Goal: Information Seeking & Learning: Learn about a topic

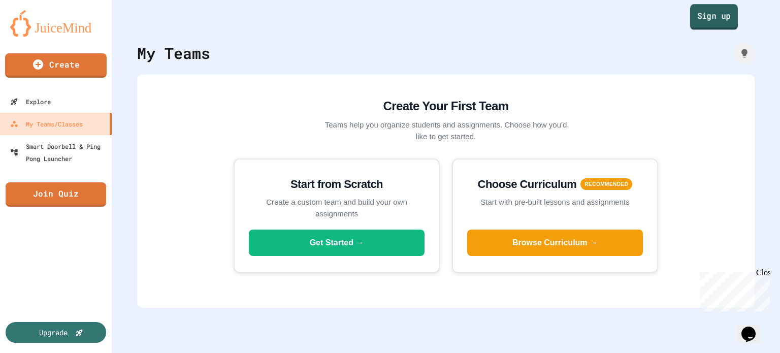
click at [701, 21] on link "Sign up" at bounding box center [714, 16] width 48 height 25
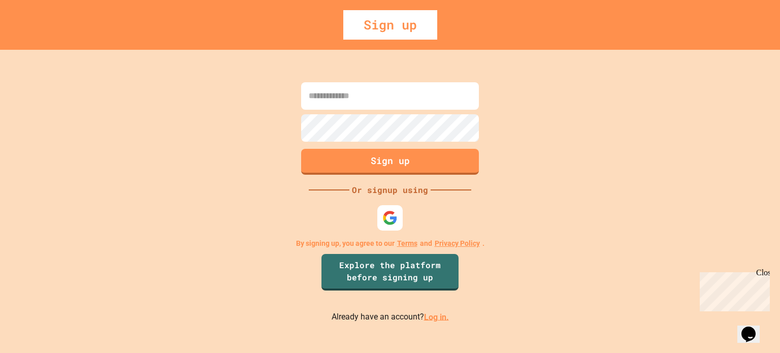
click at [438, 318] on link "Log in." at bounding box center [436, 317] width 25 height 10
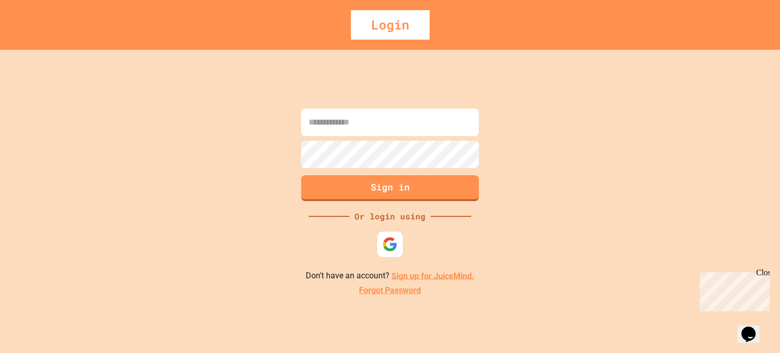
click at [376, 113] on input at bounding box center [390, 122] width 178 height 27
click at [396, 244] on img at bounding box center [389, 244] width 15 height 15
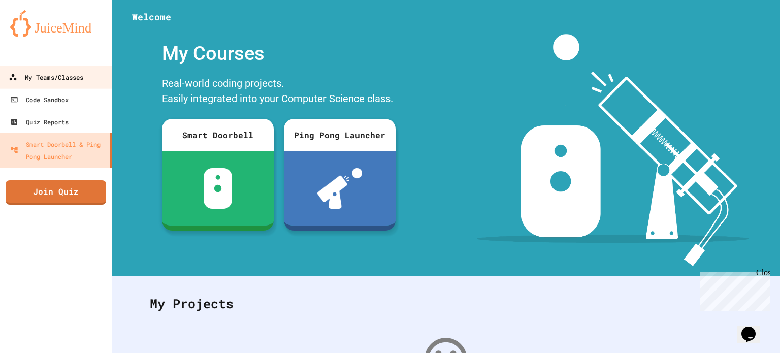
click at [83, 81] on div "My Teams/Classes" at bounding box center [46, 77] width 75 height 13
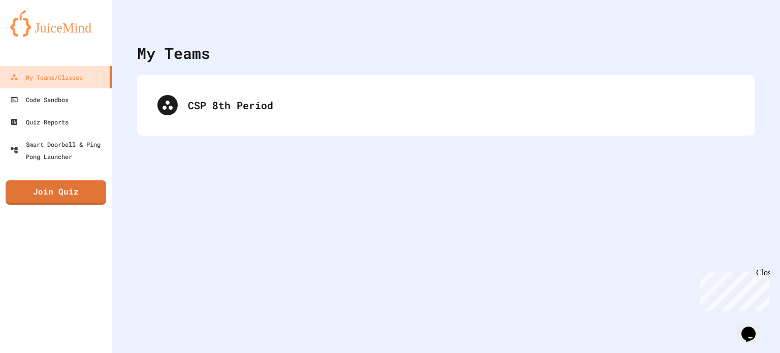
click at [238, 128] on div "CSP 8th Period" at bounding box center [446, 105] width 618 height 61
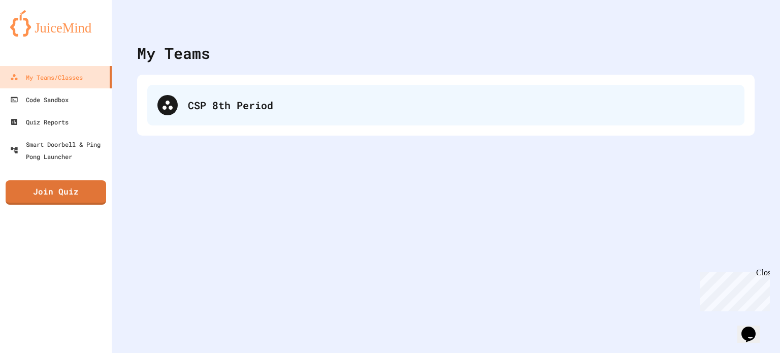
click at [242, 116] on div "CSP 8th Period" at bounding box center [445, 105] width 597 height 41
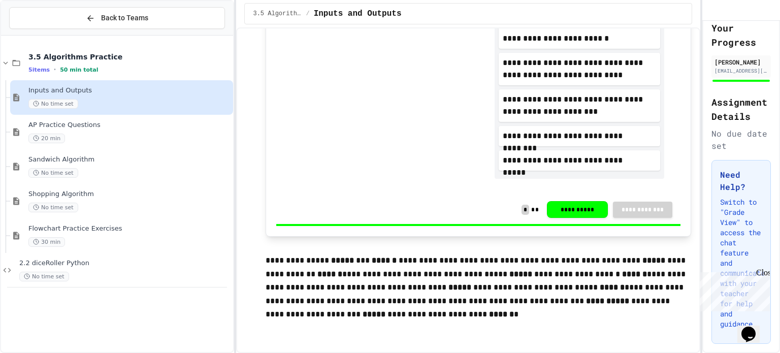
scroll to position [123, 0]
click at [117, 122] on span "AP Practice Questions" at bounding box center [129, 125] width 203 height 9
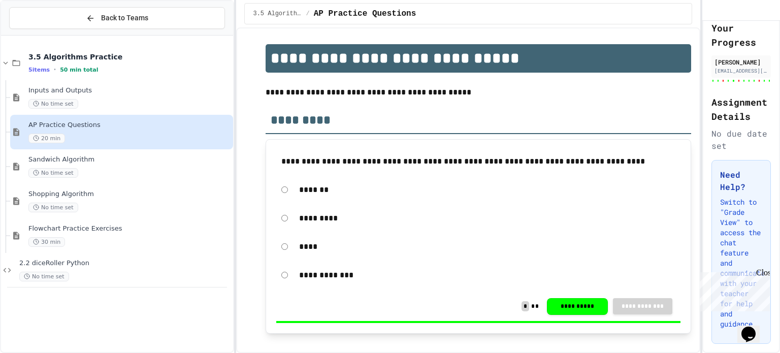
scroll to position [50, 0]
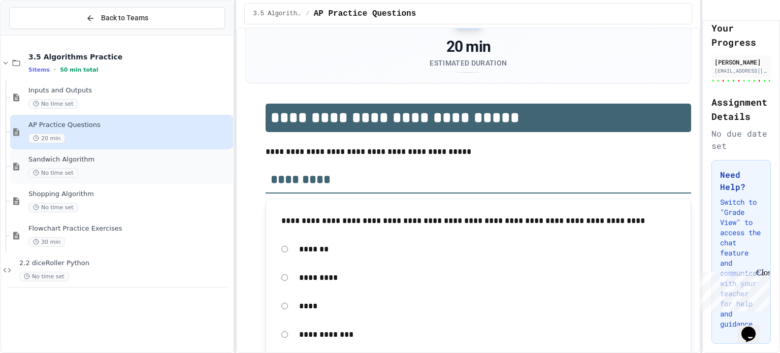
click at [127, 158] on span "Sandwich Algorithm" at bounding box center [129, 159] width 203 height 9
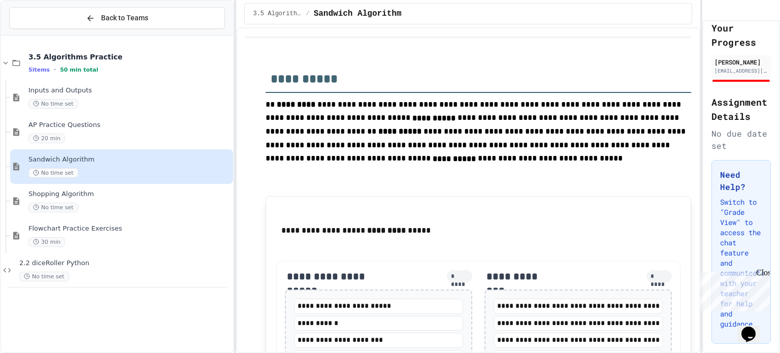
click at [146, 182] on div "Sandwich Algorithm No time set" at bounding box center [121, 166] width 223 height 35
click at [140, 199] on div "Shopping Algorithm No time set" at bounding box center [129, 201] width 203 height 22
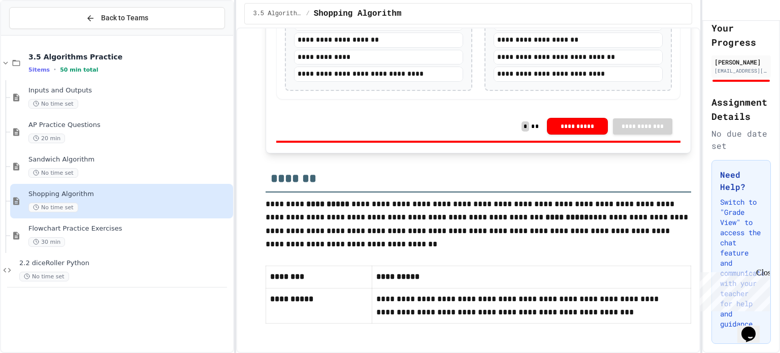
scroll to position [413, 0]
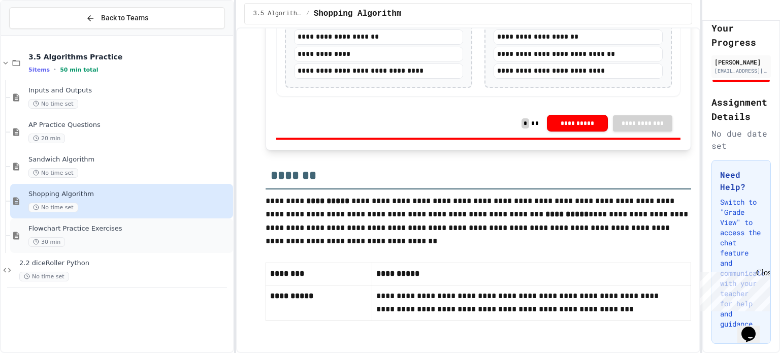
click at [148, 242] on div "30 min" at bounding box center [129, 242] width 203 height 10
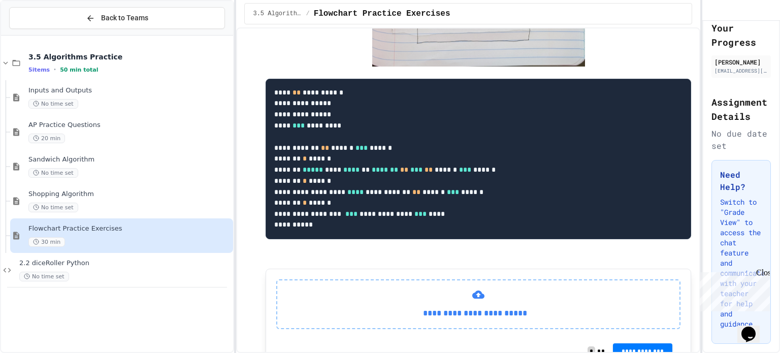
scroll to position [762, 0]
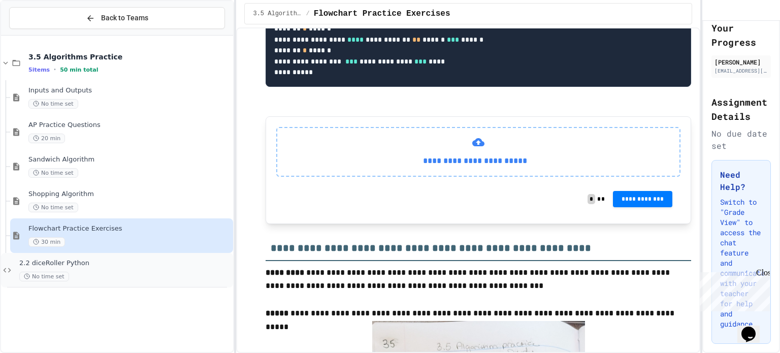
click at [146, 253] on div "2.2 diceRoller Python No time set" at bounding box center [117, 270] width 232 height 35
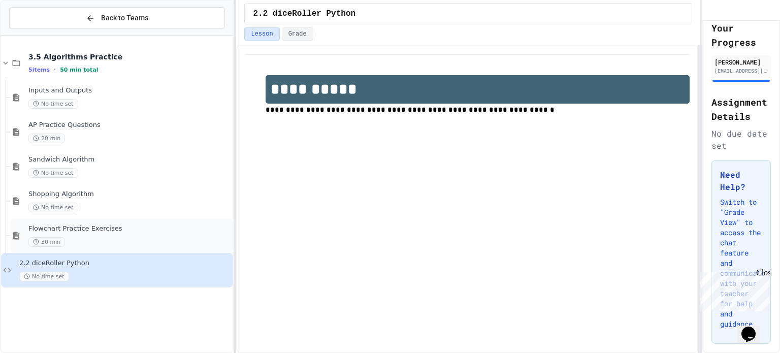
click at [160, 238] on div "30 min" at bounding box center [129, 242] width 203 height 10
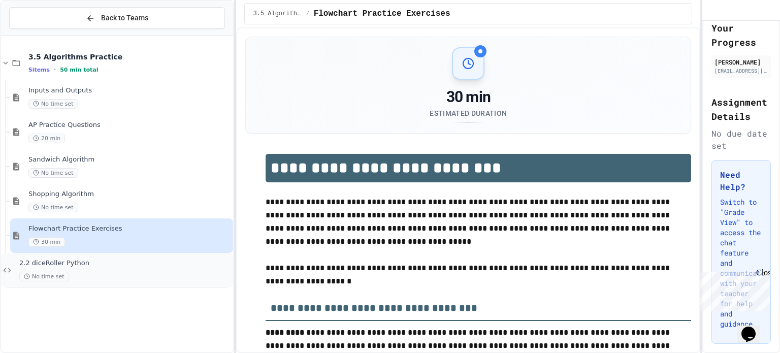
click at [177, 261] on span "2.2 diceRoller Python" at bounding box center [125, 263] width 212 height 9
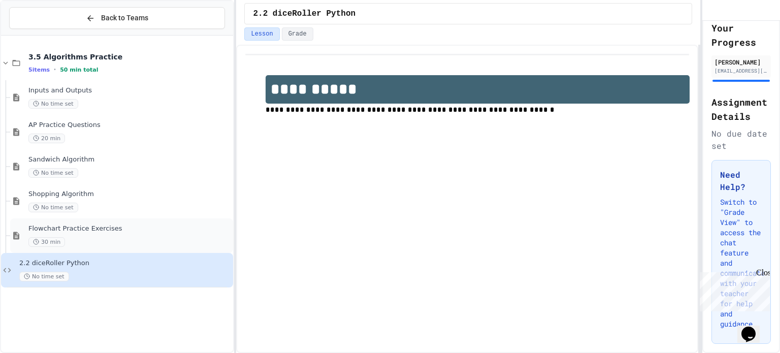
click at [114, 235] on div "Flowchart Practice Exercises 30 min" at bounding box center [129, 236] width 203 height 22
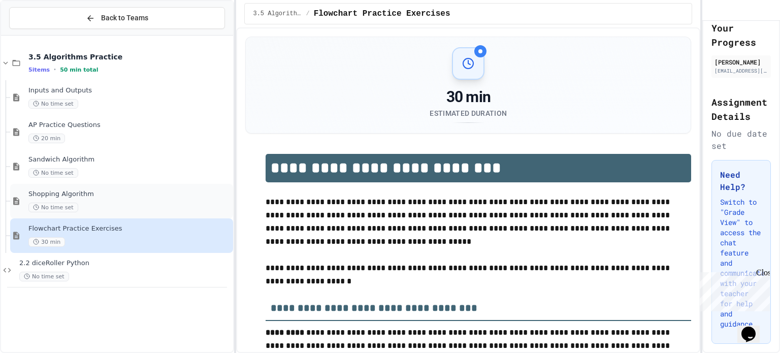
click at [133, 194] on span "Shopping Algorithm" at bounding box center [129, 194] width 203 height 9
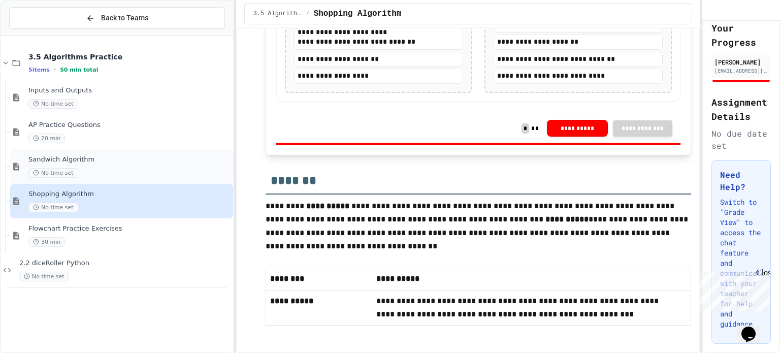
scroll to position [406, 0]
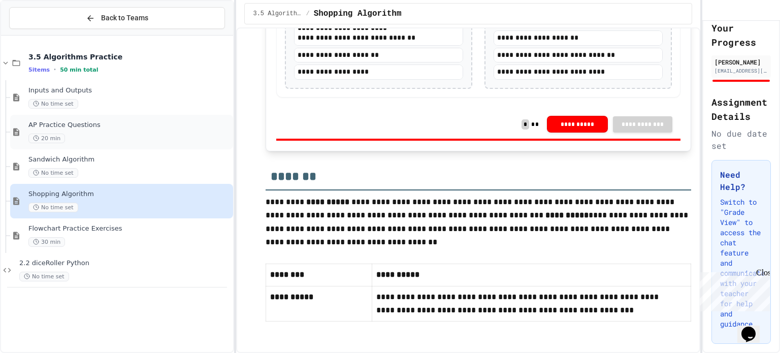
click at [138, 127] on span "AP Practice Questions" at bounding box center [129, 125] width 203 height 9
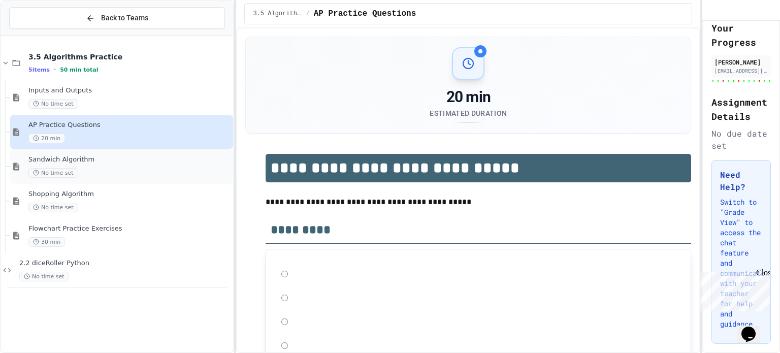
click at [146, 158] on span "Sandwich Algorithm" at bounding box center [129, 159] width 203 height 9
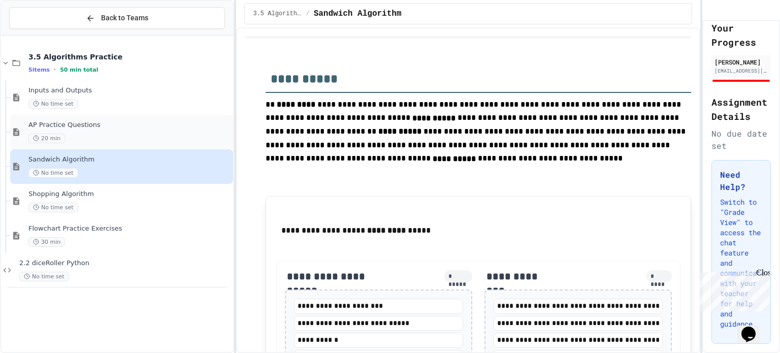
click at [147, 134] on div "20 min" at bounding box center [129, 139] width 203 height 10
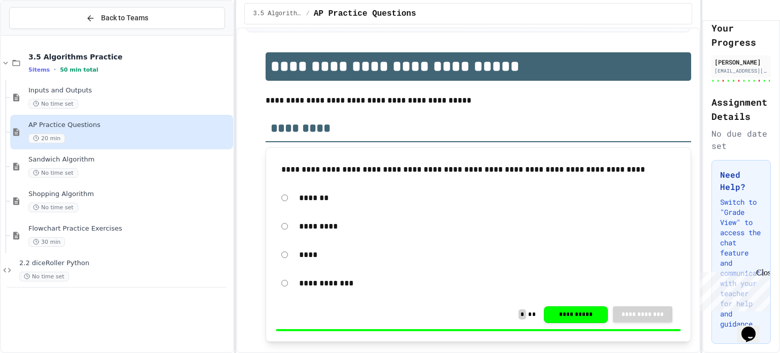
scroll to position [152, 0]
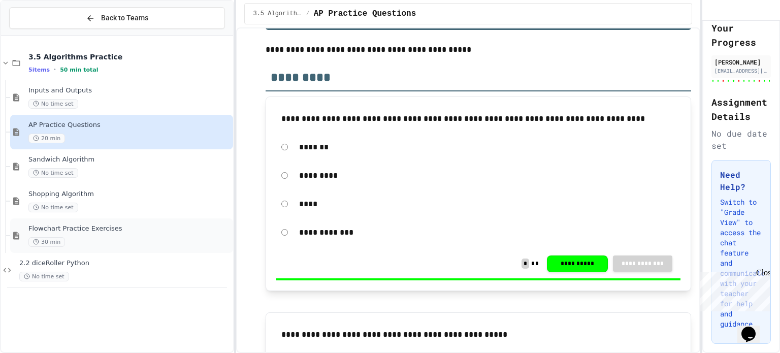
click at [100, 235] on div "Flowchart Practice Exercises 30 min" at bounding box center [129, 236] width 203 height 22
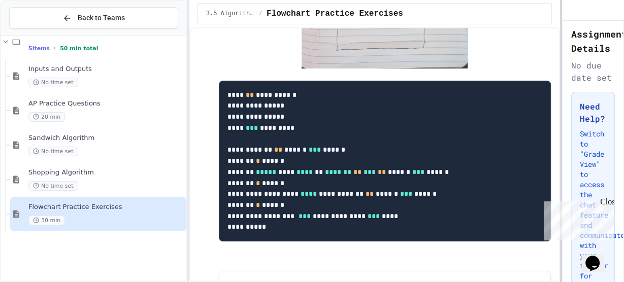
scroll to position [545, 0]
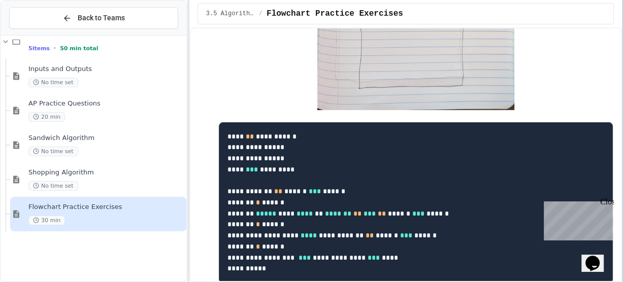
click at [624, 86] on div at bounding box center [623, 141] width 2 height 282
click at [624, 87] on div at bounding box center [623, 141] width 2 height 282
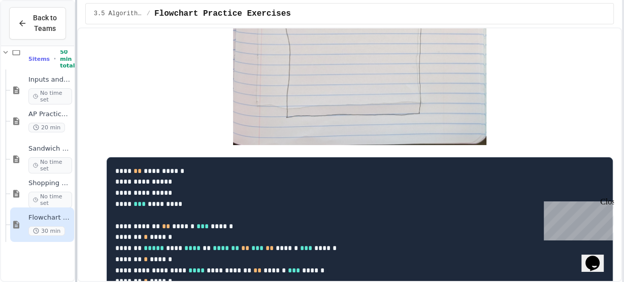
scroll to position [506, 0]
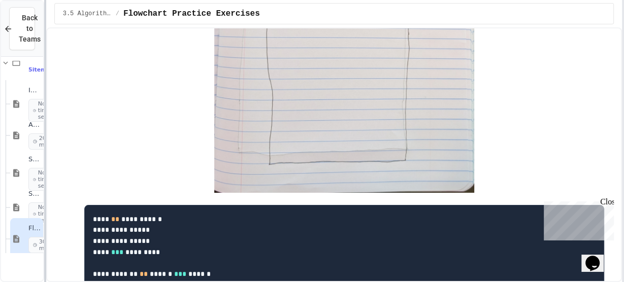
click at [45, 130] on div at bounding box center [45, 141] width 2 height 282
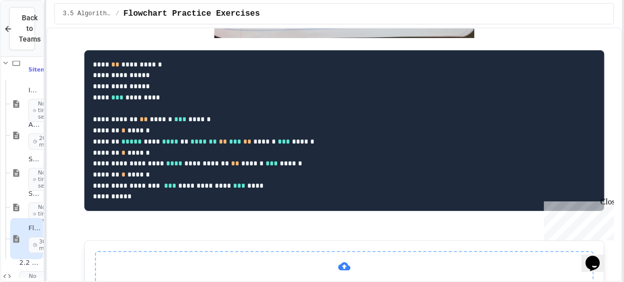
scroll to position [668, 0]
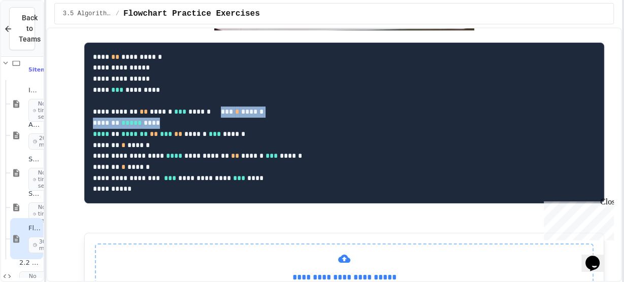
drag, startPoint x: 105, startPoint y: 125, endPoint x: 198, endPoint y: 136, distance: 94.1
click at [198, 136] on pre "**********" at bounding box center [344, 123] width 520 height 161
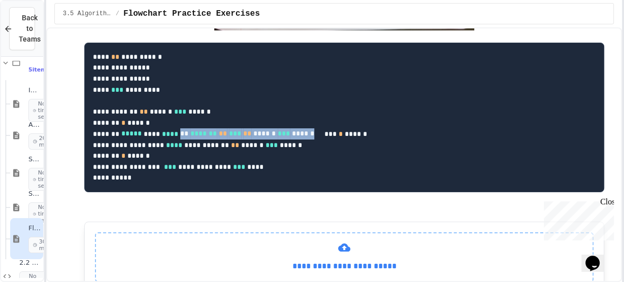
drag, startPoint x: 107, startPoint y: 146, endPoint x: 266, endPoint y: 142, distance: 159.0
click at [266, 142] on pre "**********" at bounding box center [344, 118] width 520 height 150
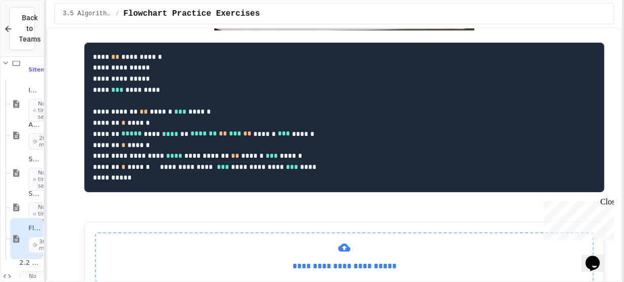
drag, startPoint x: 85, startPoint y: 182, endPoint x: 244, endPoint y: 195, distance: 159.5
click at [244, 193] on pre "**********" at bounding box center [344, 118] width 520 height 150
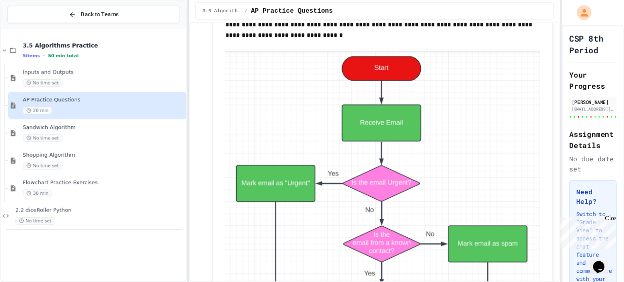
scroll to position [2398, 0]
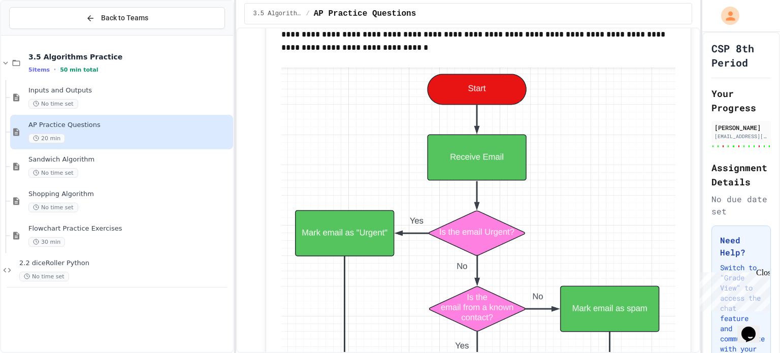
click at [481, 75] on img at bounding box center [478, 269] width 394 height 402
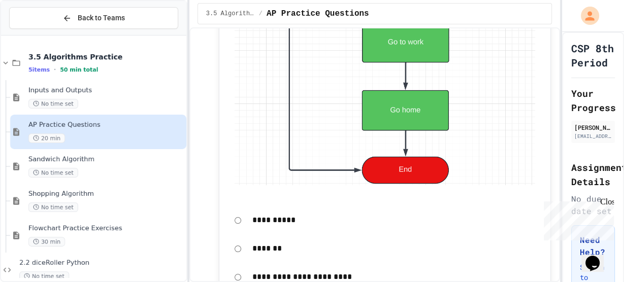
scroll to position [3251, 0]
